Goal: Task Accomplishment & Management: Use online tool/utility

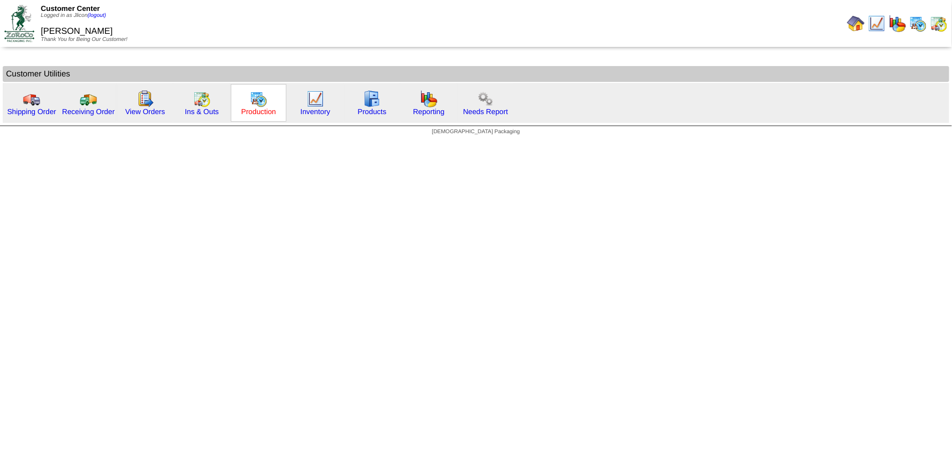
click at [250, 112] on link "Production" at bounding box center [258, 111] width 35 height 8
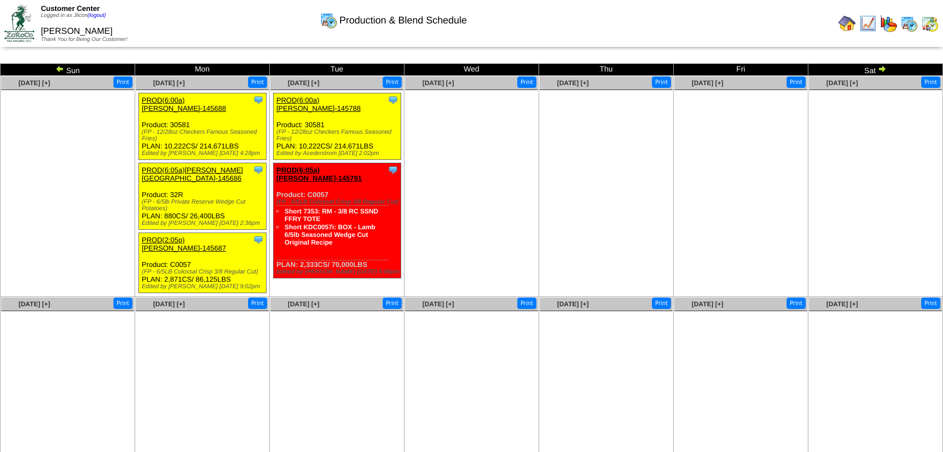
click at [793, 181] on ul at bounding box center [741, 172] width 133 height 164
click at [62, 67] on img at bounding box center [60, 68] width 9 height 9
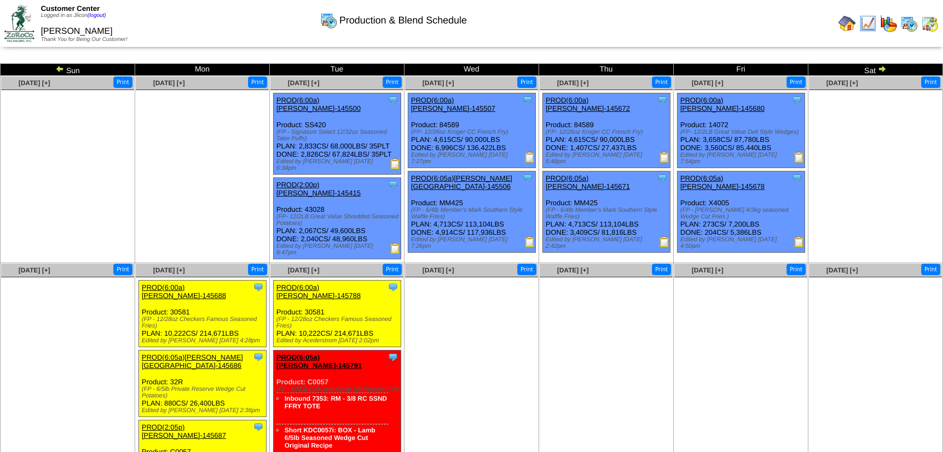
click at [796, 236] on img at bounding box center [799, 241] width 11 height 11
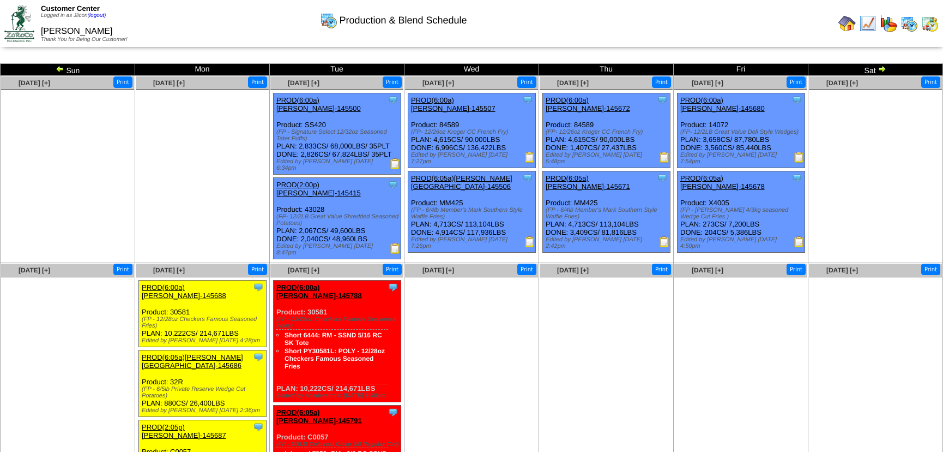
click at [798, 82] on button "Print" at bounding box center [796, 81] width 19 height 11
